Goal: Task Accomplishment & Management: Use online tool/utility

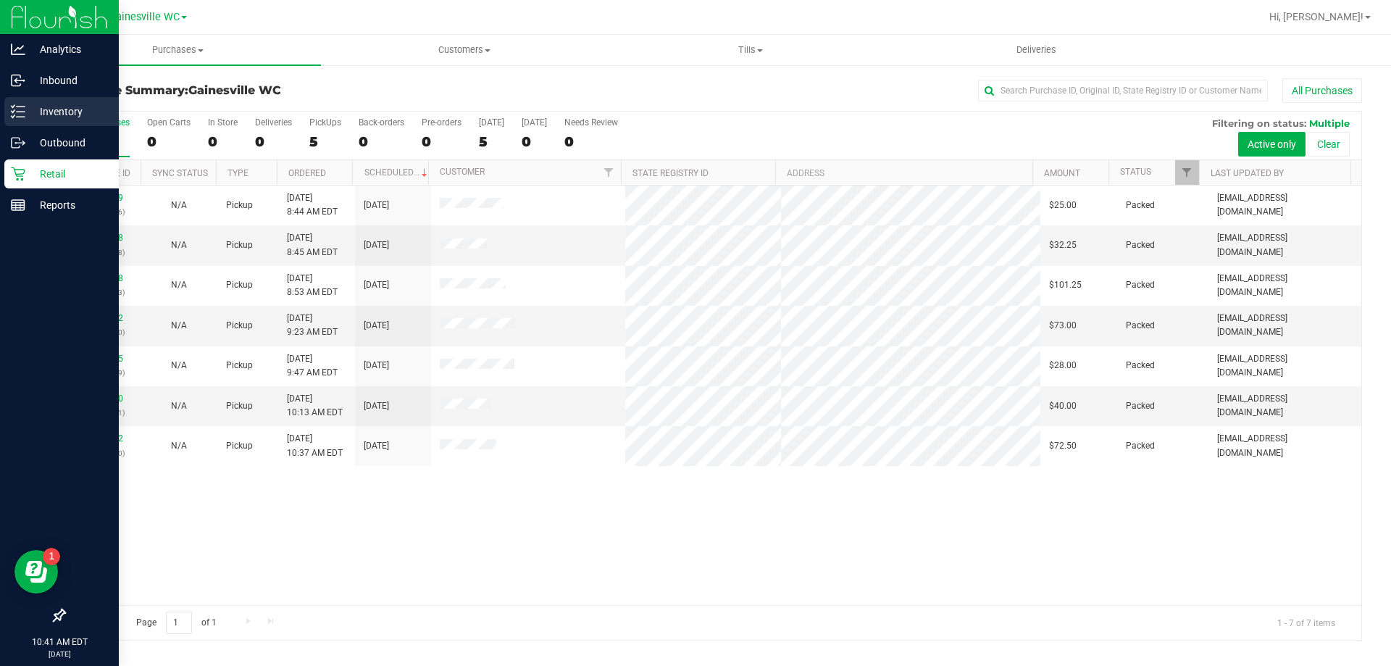
click at [70, 115] on p "Inventory" at bounding box center [68, 111] width 87 height 17
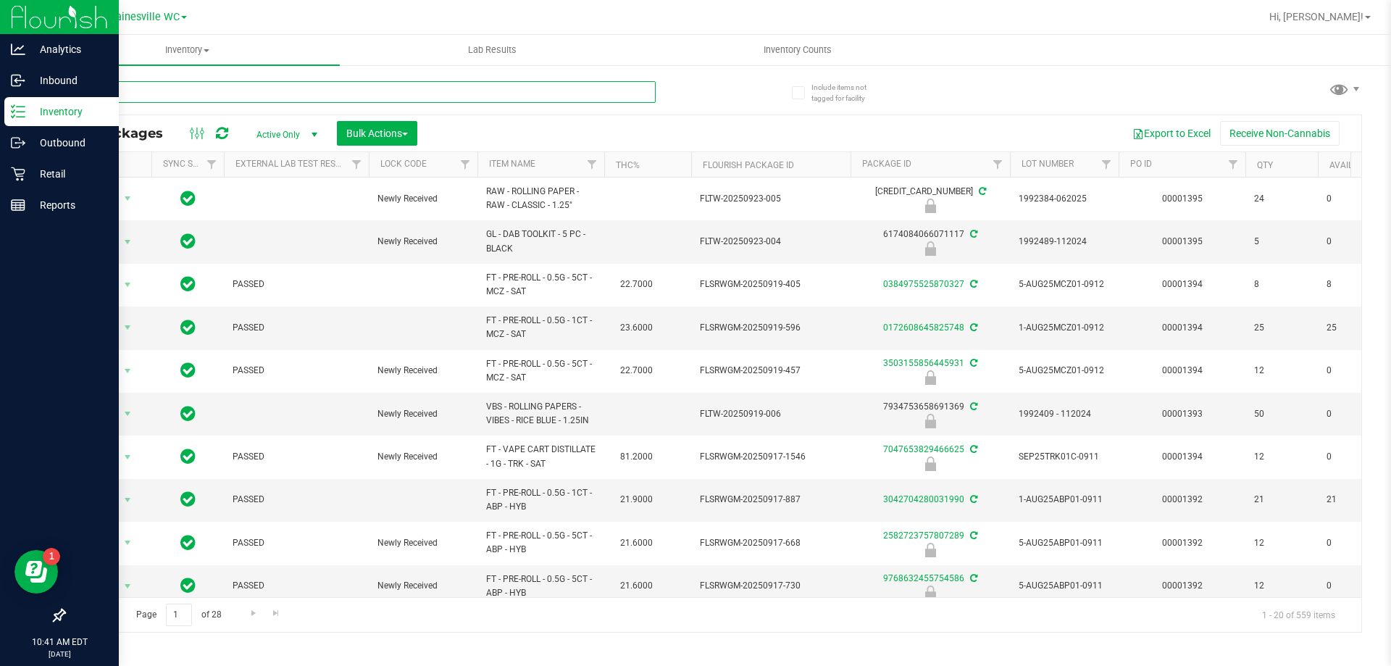
click at [151, 91] on input "text" at bounding box center [360, 92] width 592 height 22
type input "1992285-072025"
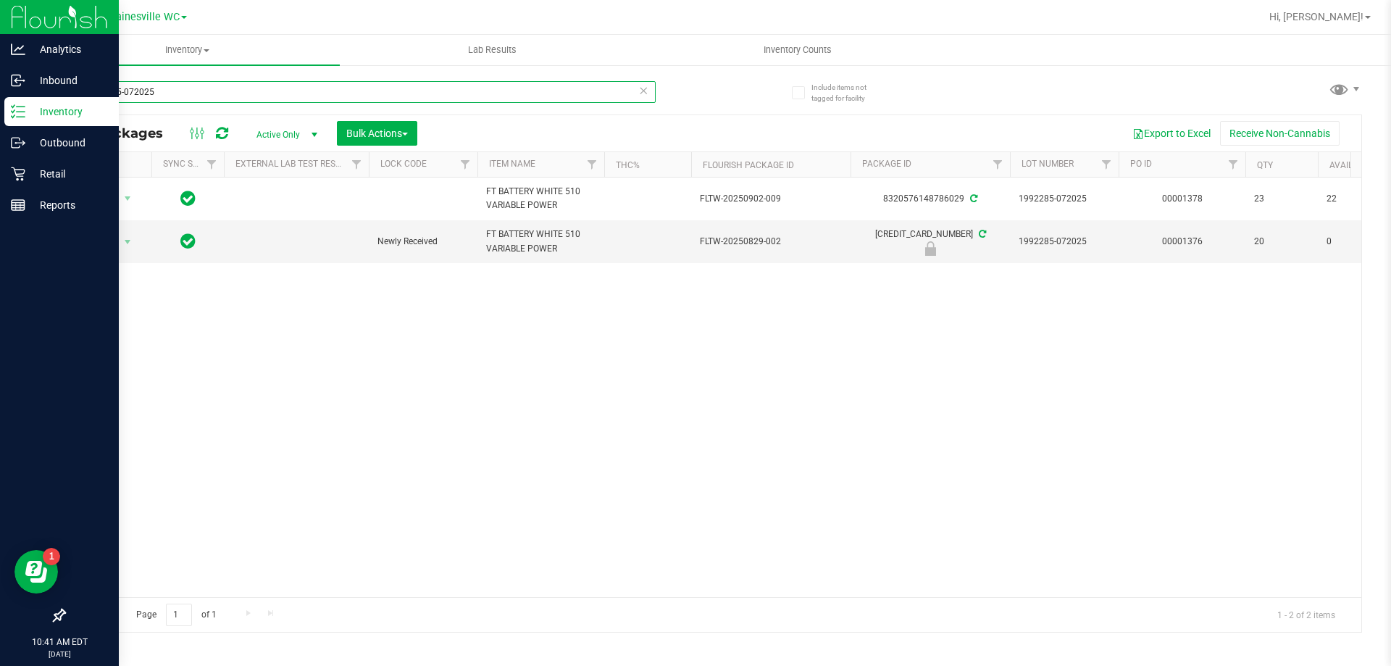
drag, startPoint x: 181, startPoint y: 96, endPoint x: 68, endPoint y: 96, distance: 113.0
click at [68, 96] on input "1992285-072025" at bounding box center [360, 92] width 592 height 22
type input "7336768825850293"
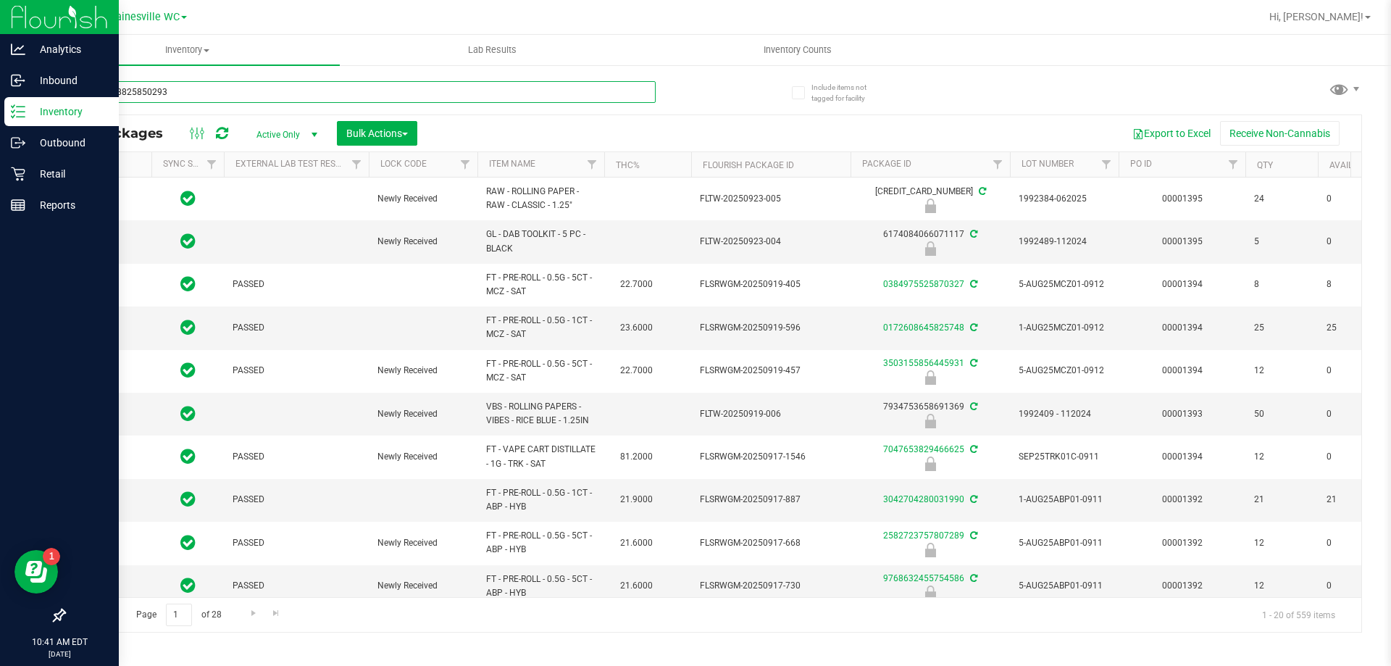
type input "[DATE]"
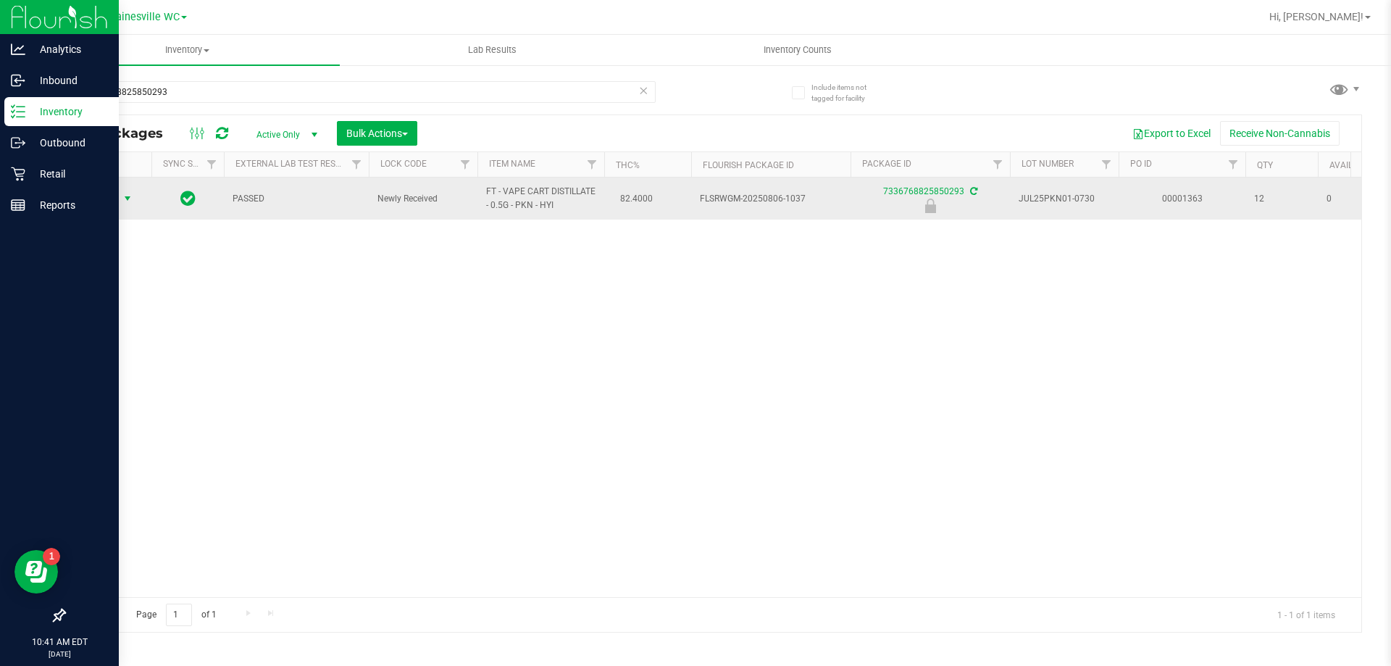
click at [106, 197] on span "Action" at bounding box center [98, 198] width 39 height 20
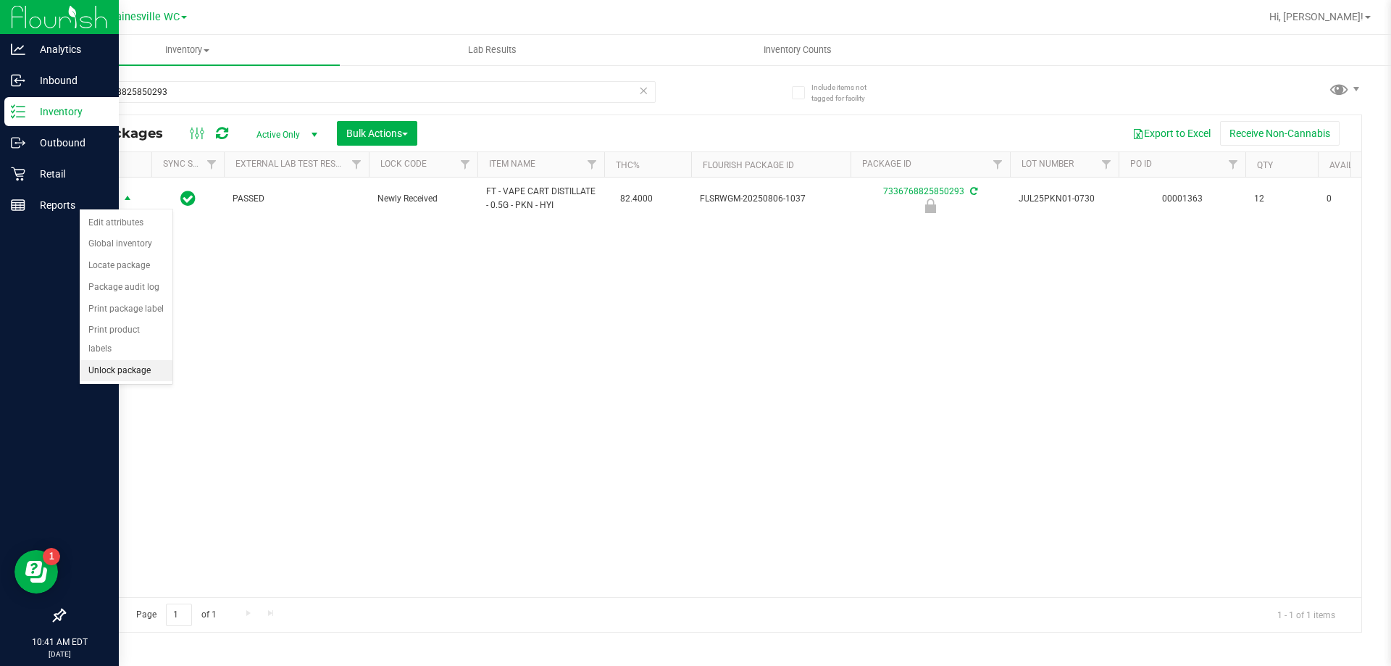
click at [92, 360] on li "Unlock package" at bounding box center [126, 371] width 93 height 22
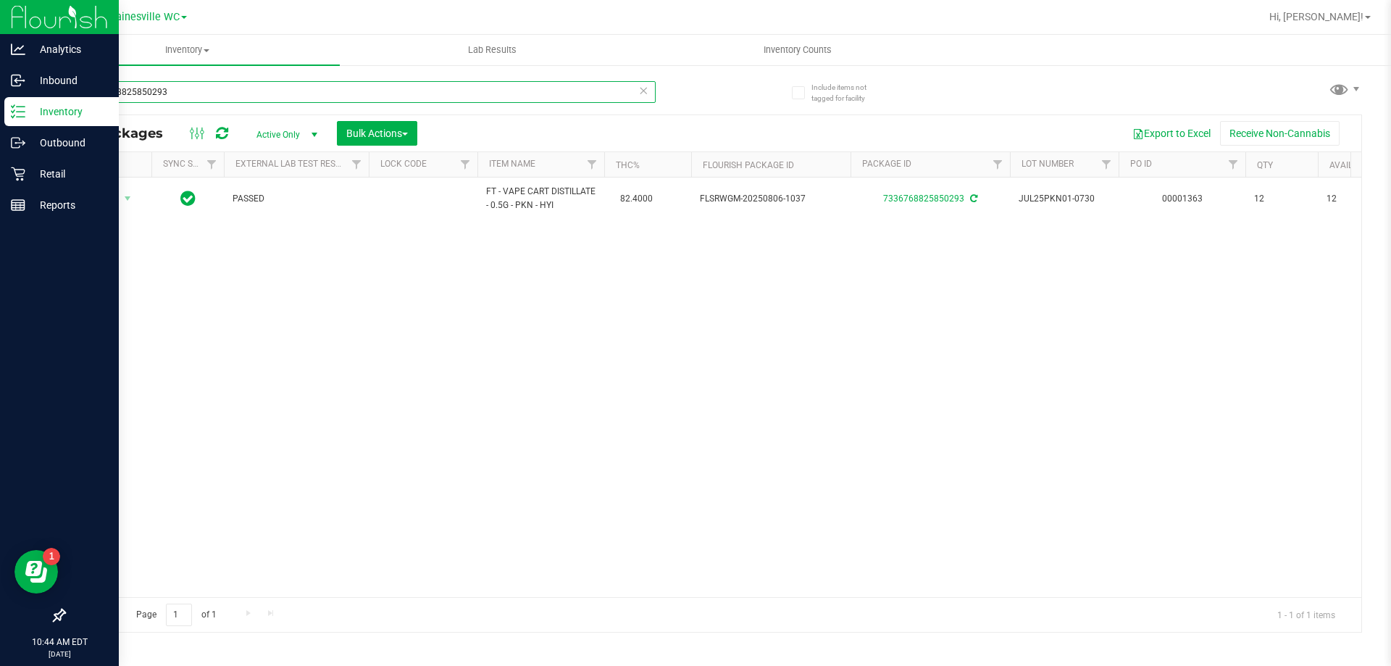
drag, startPoint x: 198, startPoint y: 94, endPoint x: 70, endPoint y: 104, distance: 129.3
click at [70, 104] on div "7336768825850293" at bounding box center [360, 97] width 592 height 33
type input "3807648733283154"
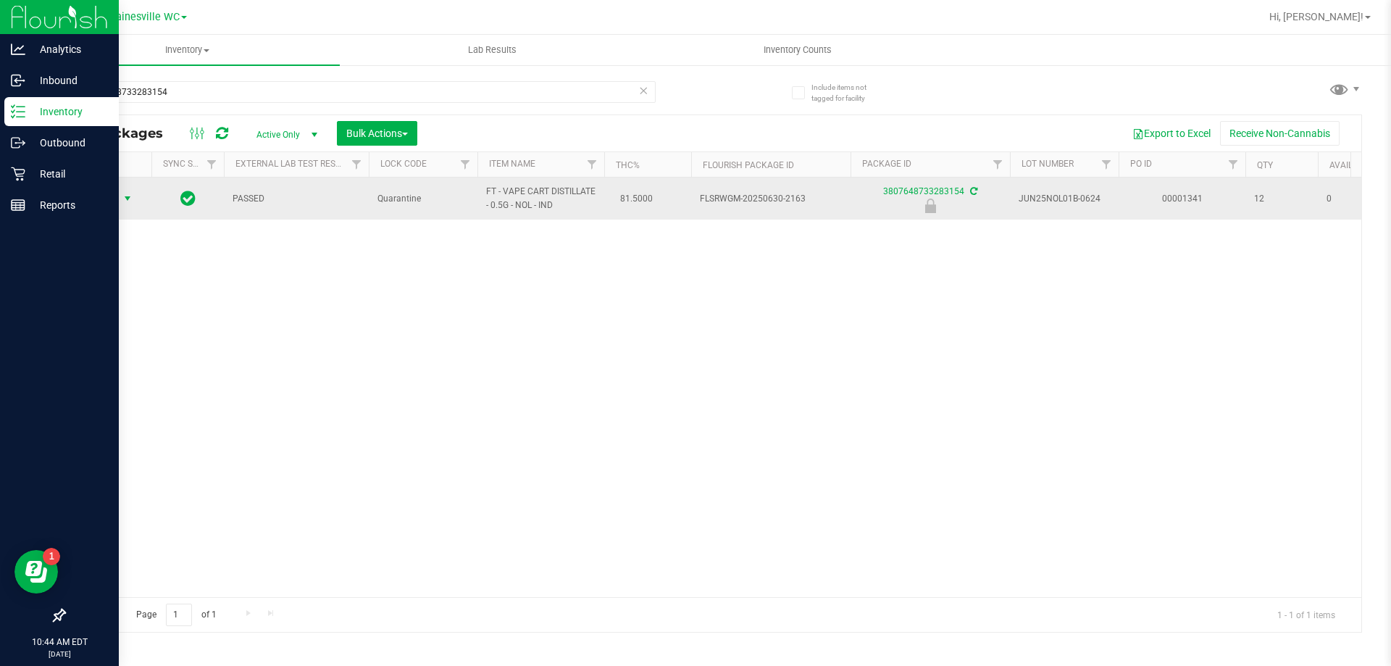
click at [106, 202] on span "Action" at bounding box center [98, 198] width 39 height 20
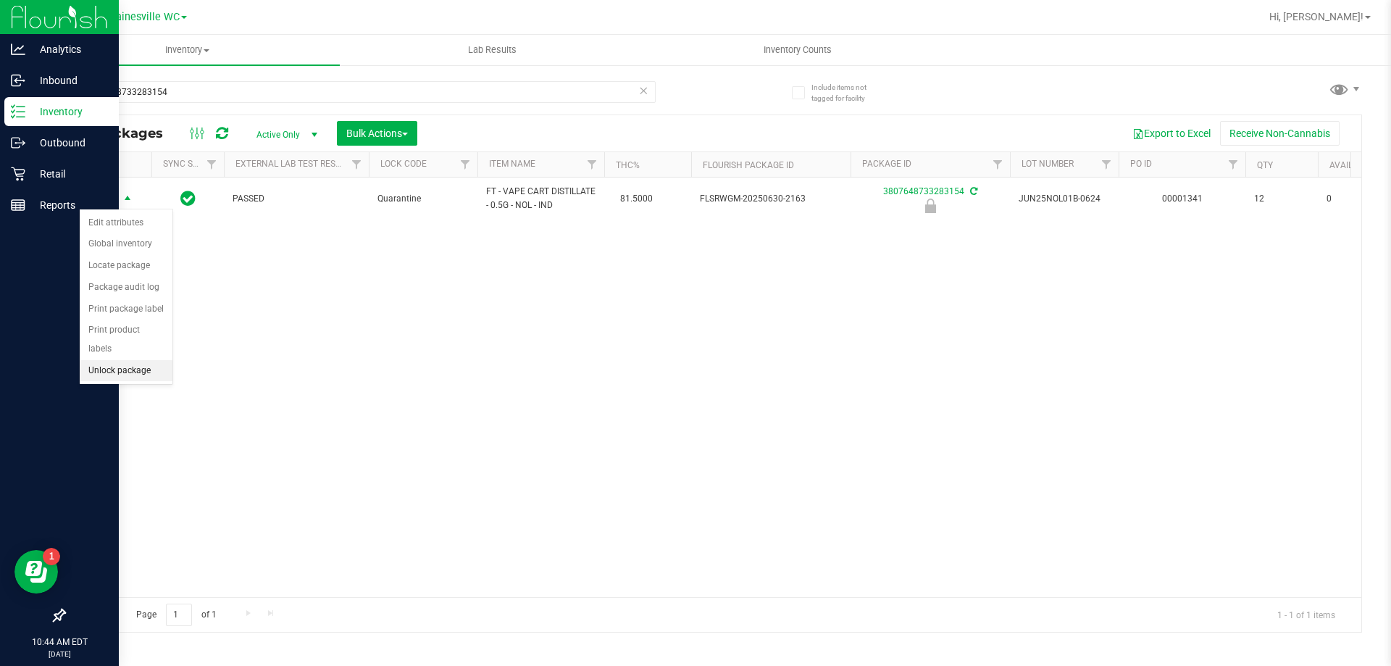
click at [132, 360] on li "Unlock package" at bounding box center [126, 371] width 93 height 22
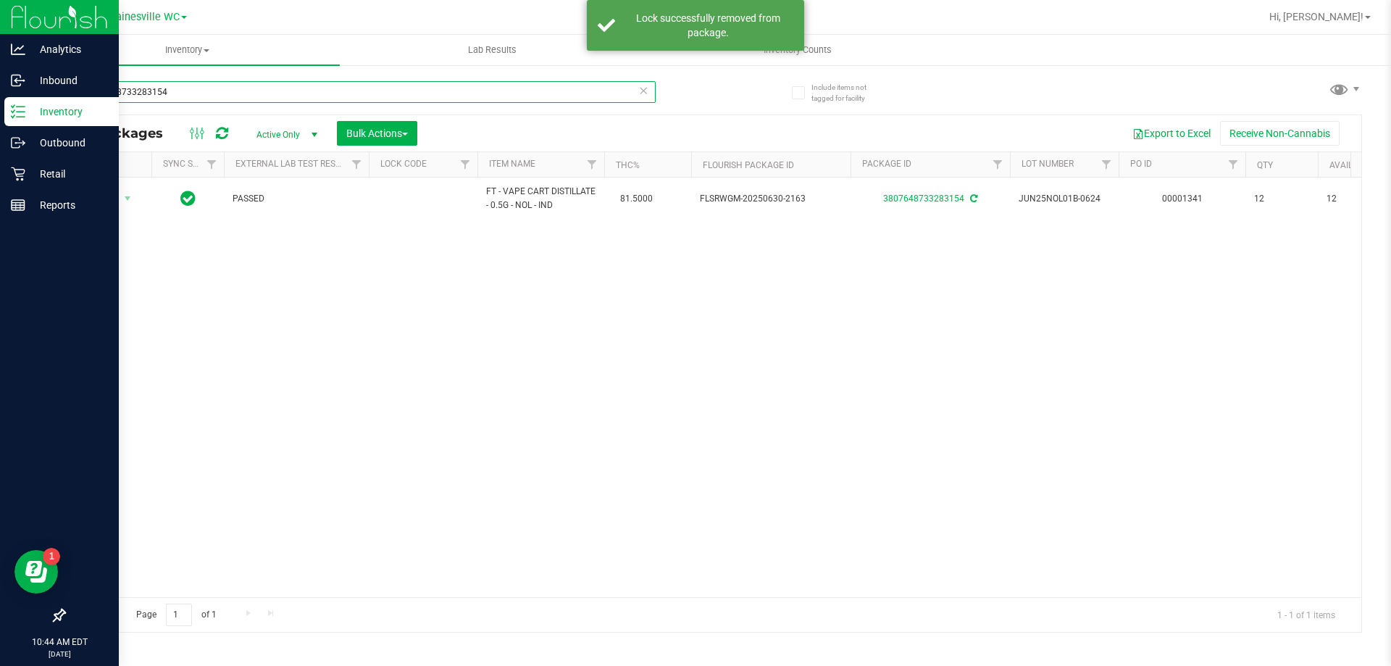
drag, startPoint x: 196, startPoint y: 93, endPoint x: 62, endPoint y: 99, distance: 134.1
click at [62, 99] on div "Include items not tagged for facility 3807648733283154 All Packages Active Only…" at bounding box center [713, 285] width 1356 height 442
type input "5622497190836729"
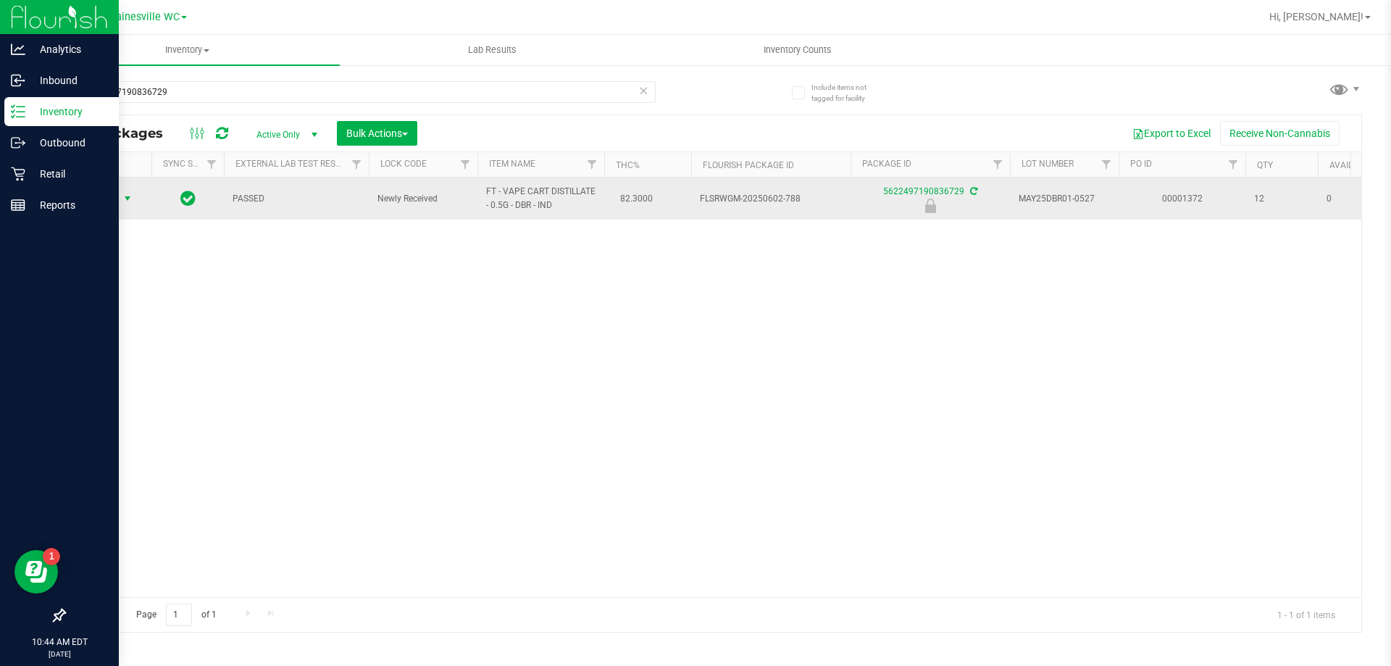
click at [99, 202] on span "Action" at bounding box center [98, 198] width 39 height 20
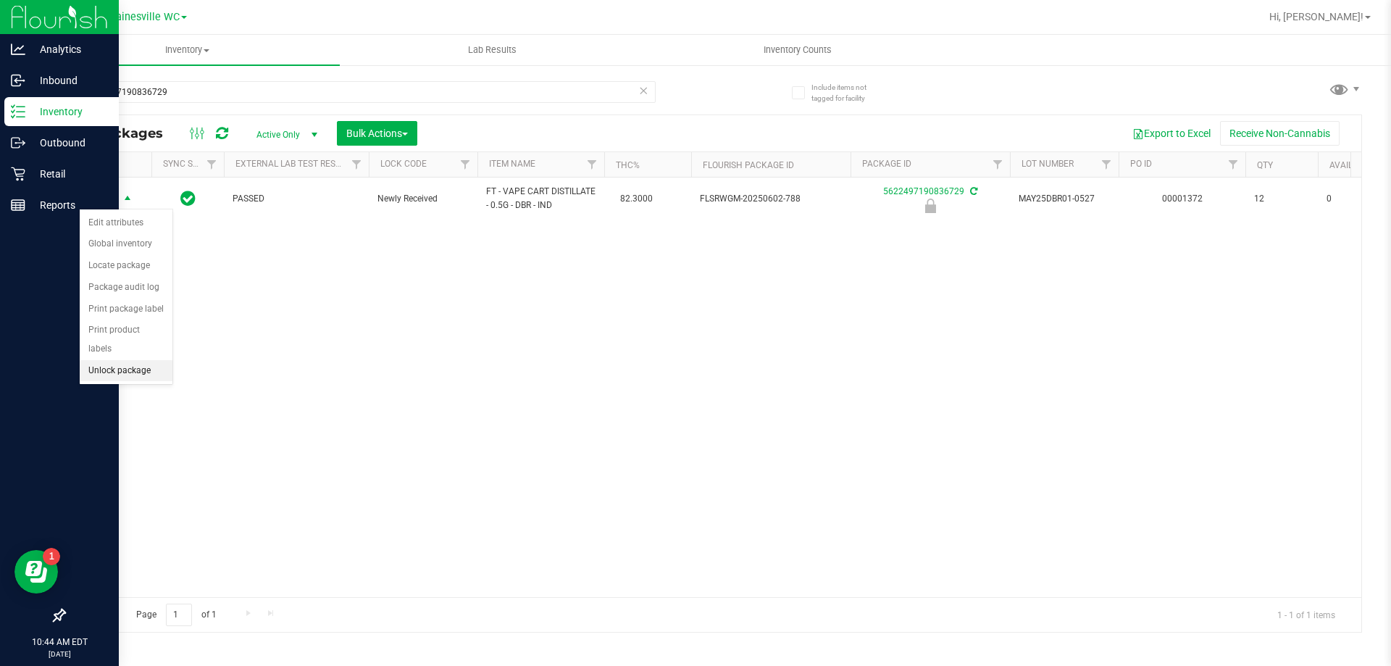
click at [113, 360] on li "Unlock package" at bounding box center [126, 371] width 93 height 22
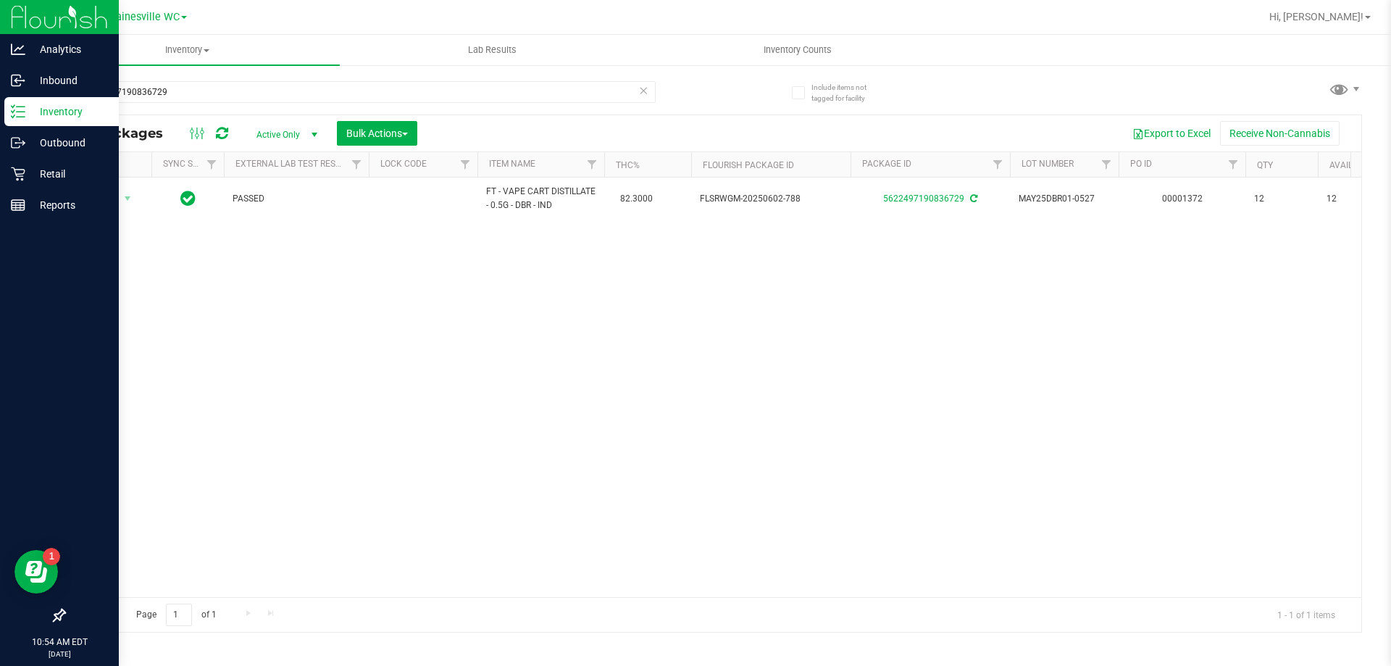
click at [640, 85] on icon at bounding box center [643, 89] width 10 height 17
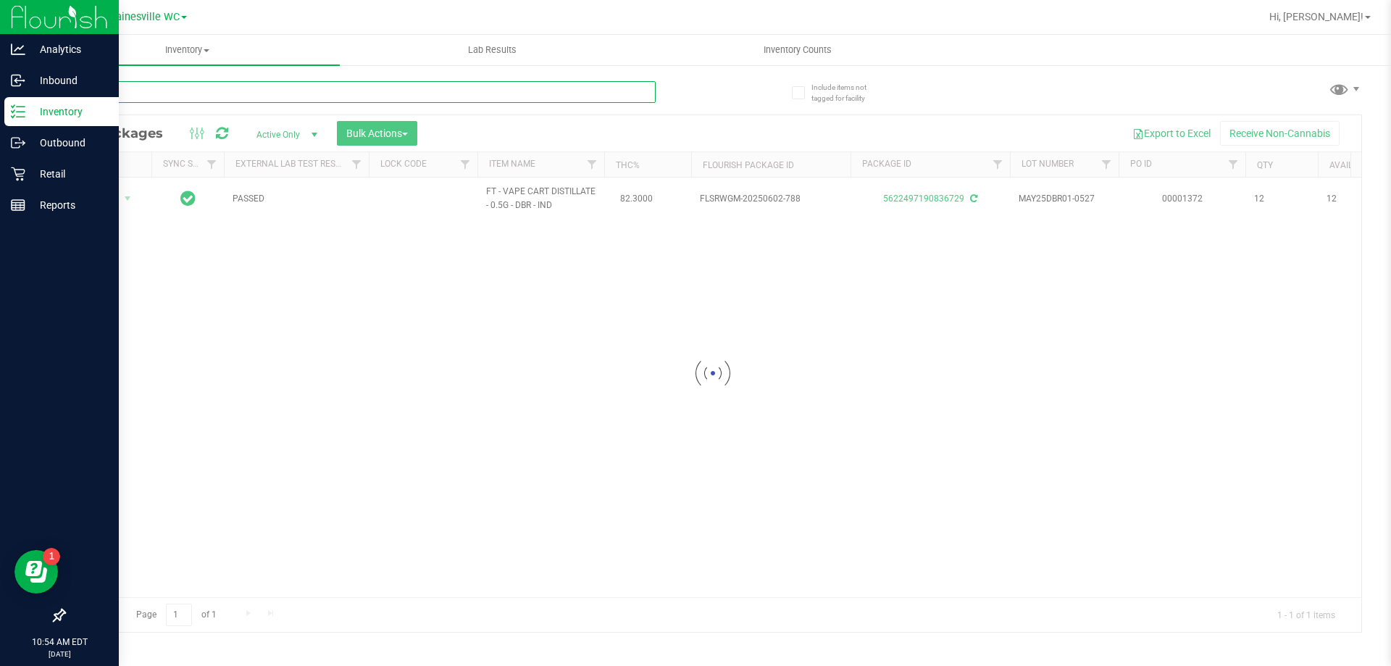
click at [627, 95] on input "text" at bounding box center [360, 92] width 592 height 22
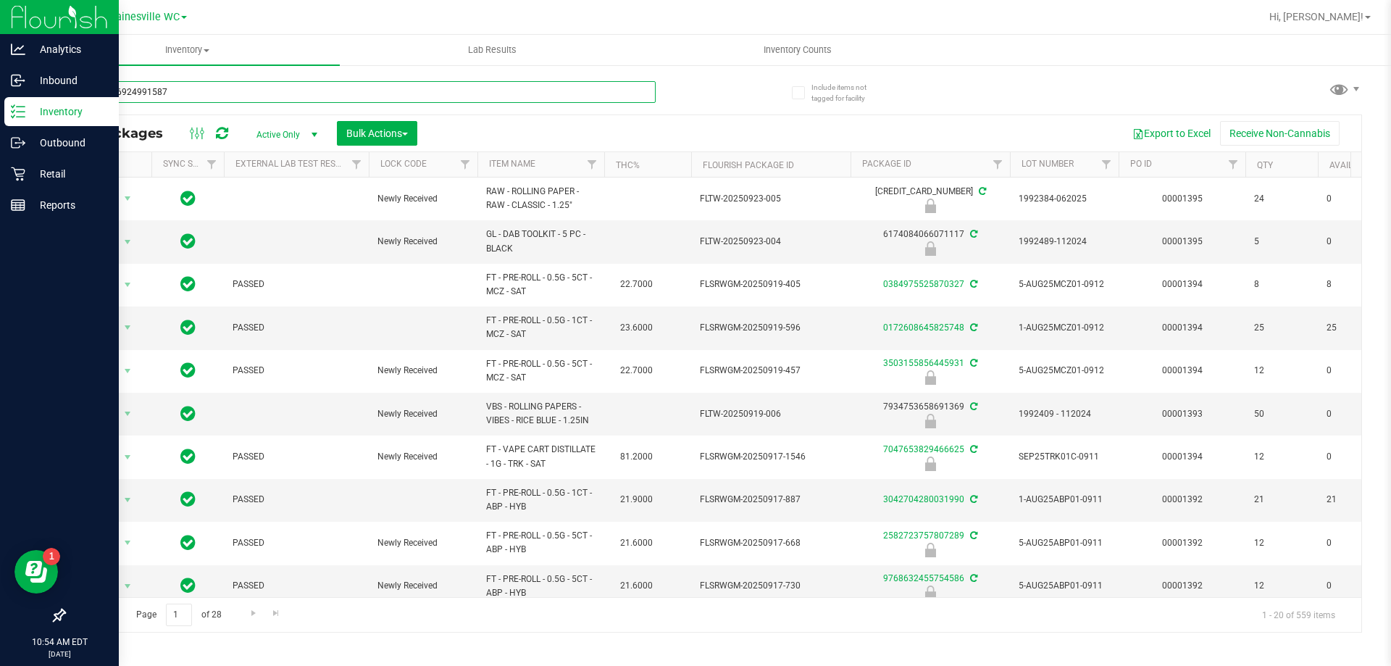
type input "2947396924991587"
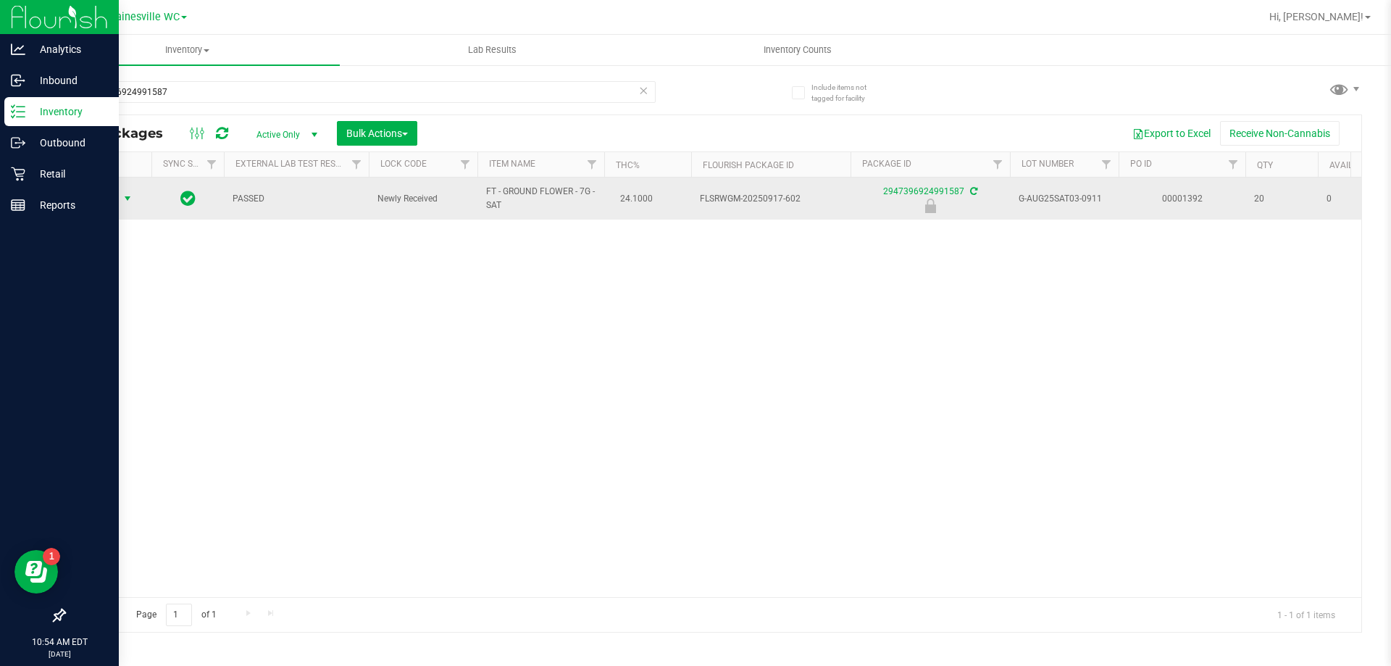
click at [105, 206] on span "Action" at bounding box center [98, 198] width 39 height 20
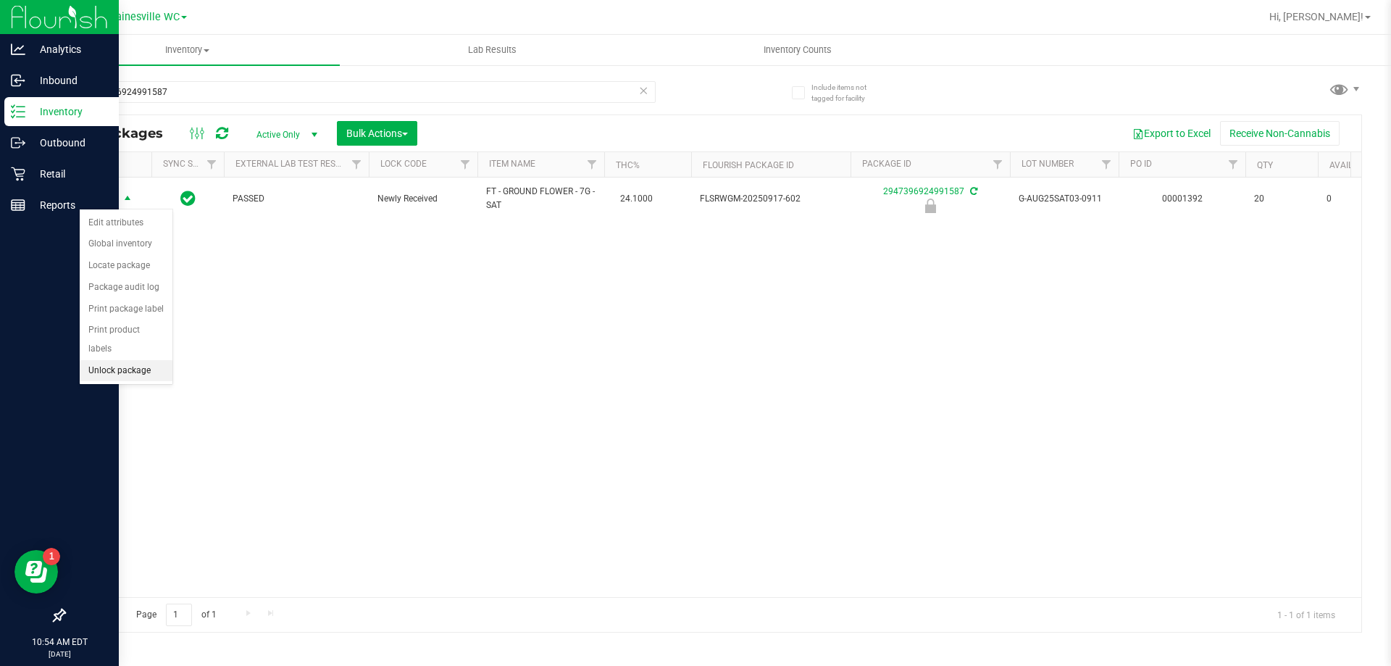
click at [115, 360] on li "Unlock package" at bounding box center [126, 371] width 93 height 22
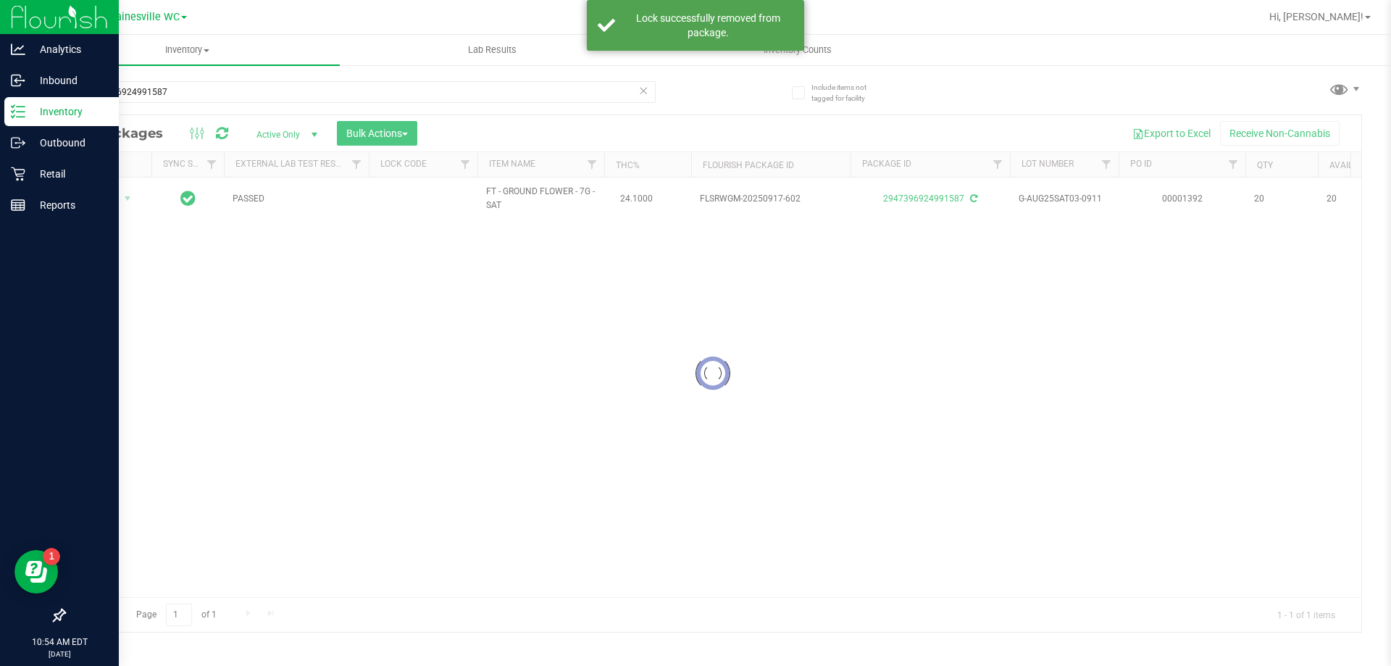
click at [643, 91] on icon at bounding box center [643, 89] width 10 height 17
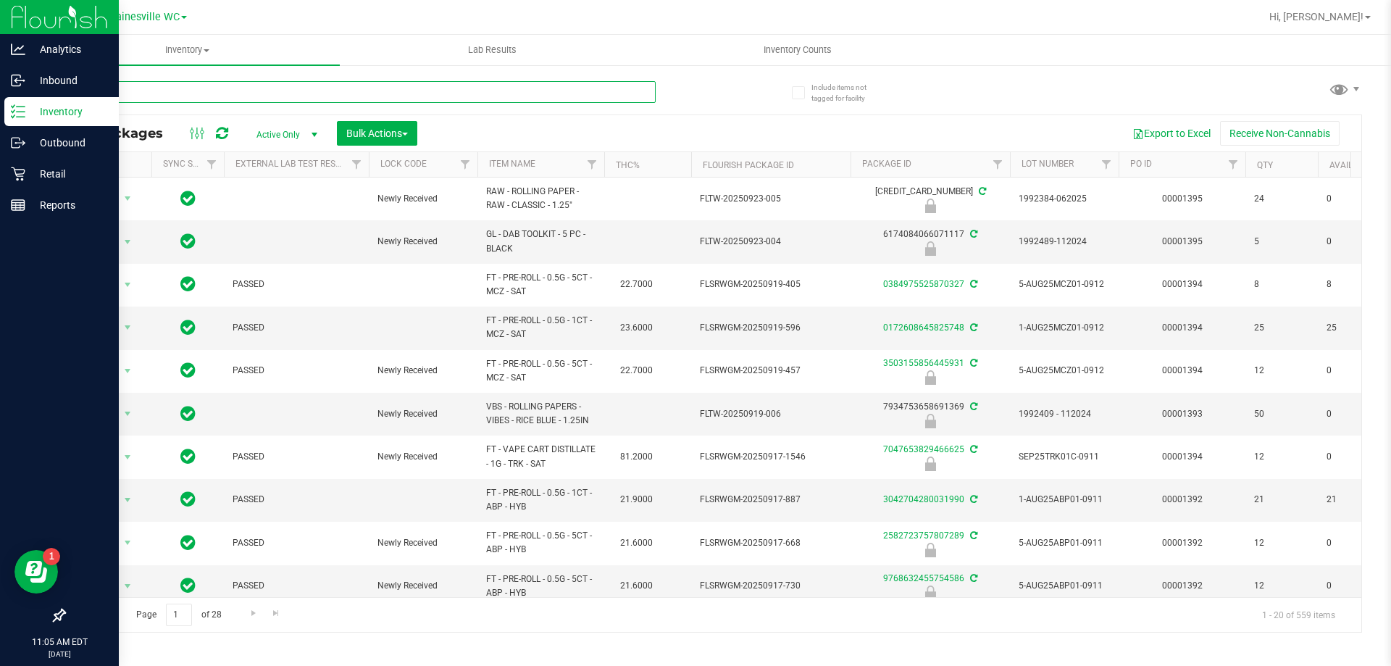
click at [151, 96] on input "text" at bounding box center [360, 92] width 592 height 22
type input "7388121806495878"
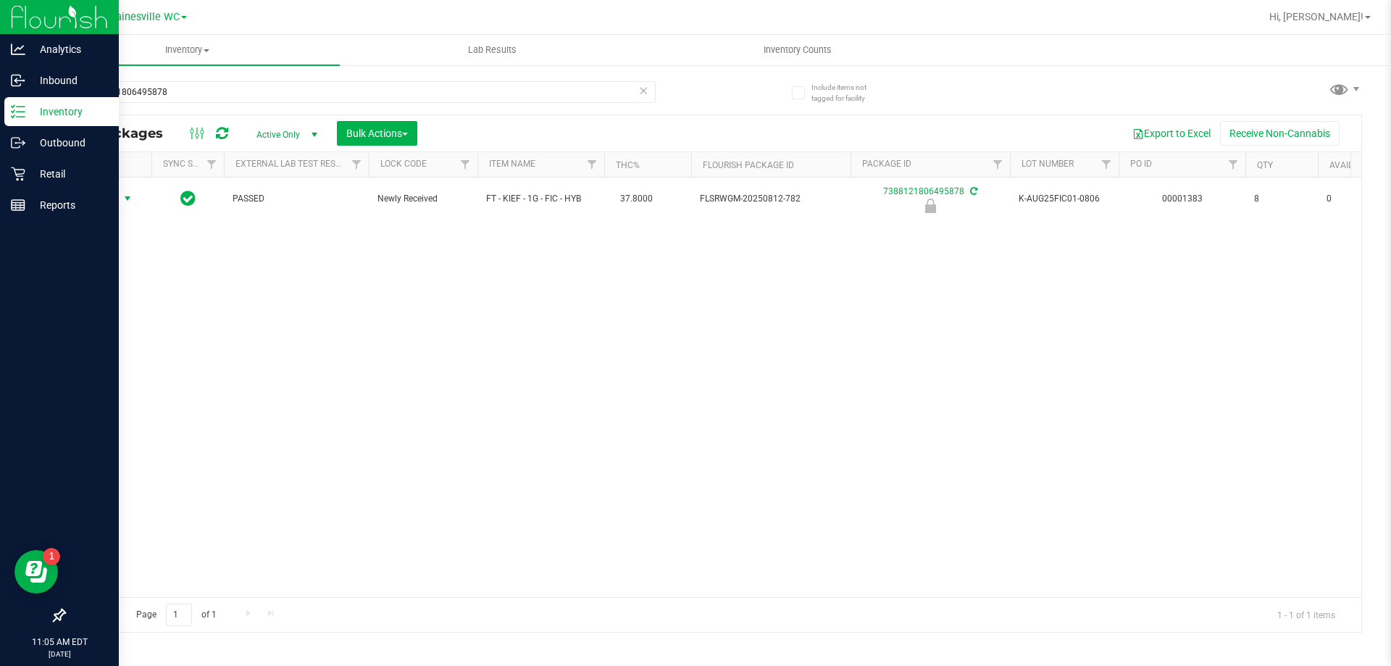
click at [114, 199] on span "Action" at bounding box center [98, 198] width 39 height 20
click at [117, 360] on li "Unlock package" at bounding box center [126, 371] width 93 height 22
